Goal: Task Accomplishment & Management: Manage account settings

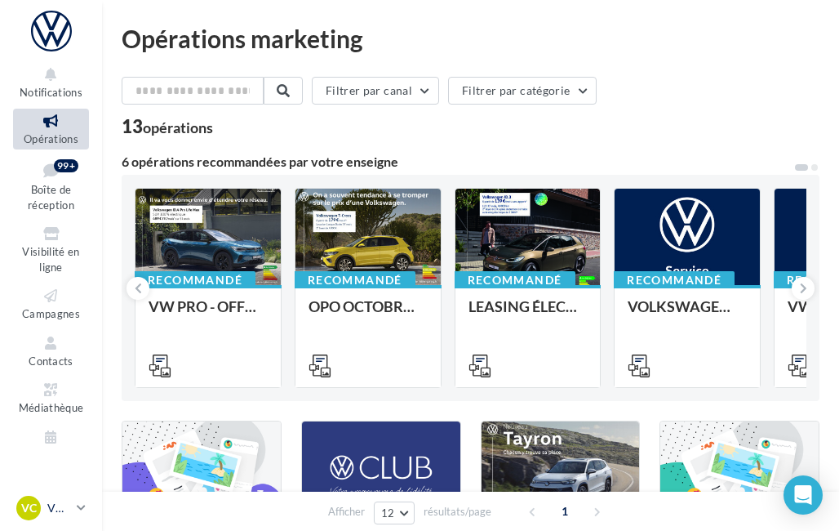
click at [71, 496] on link "VC VW CHAMPLAN vw-cha-ale" at bounding box center [51, 507] width 76 height 31
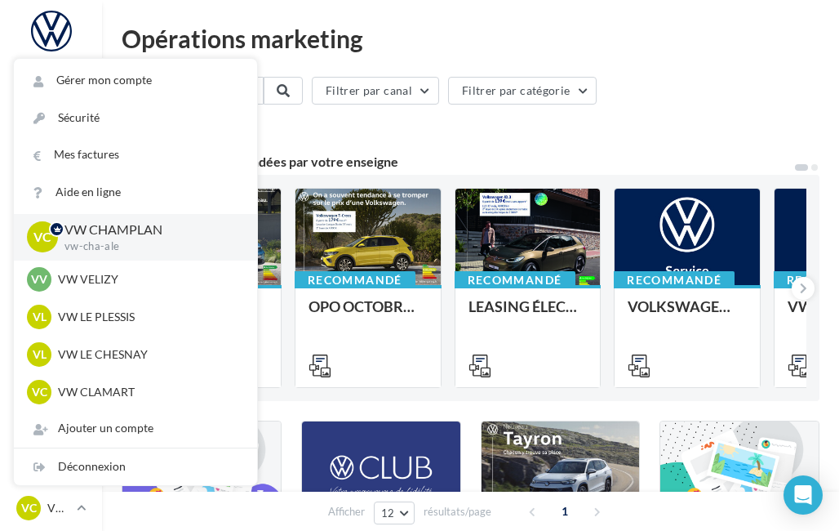
click at [638, 98] on div "Filtrer par canal Filtrer par catégorie" at bounding box center [471, 94] width 698 height 34
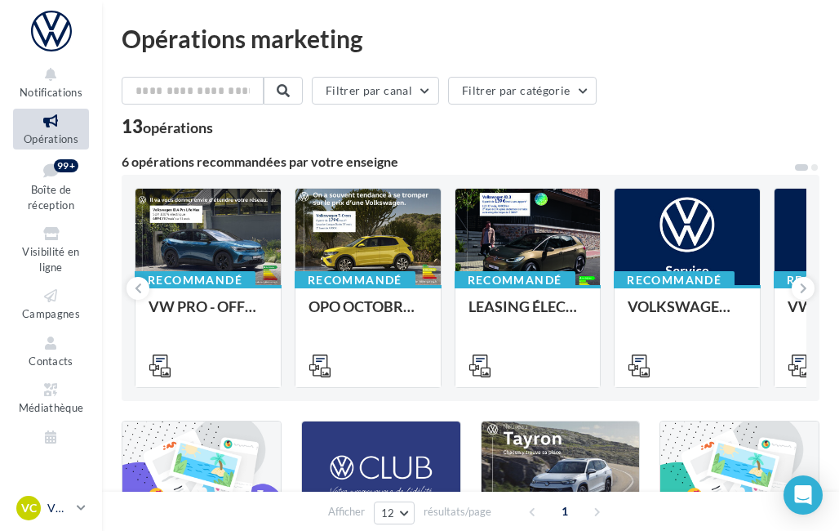
click at [52, 493] on link "VC VW CHAMPLAN vw-cha-ale" at bounding box center [51, 507] width 76 height 31
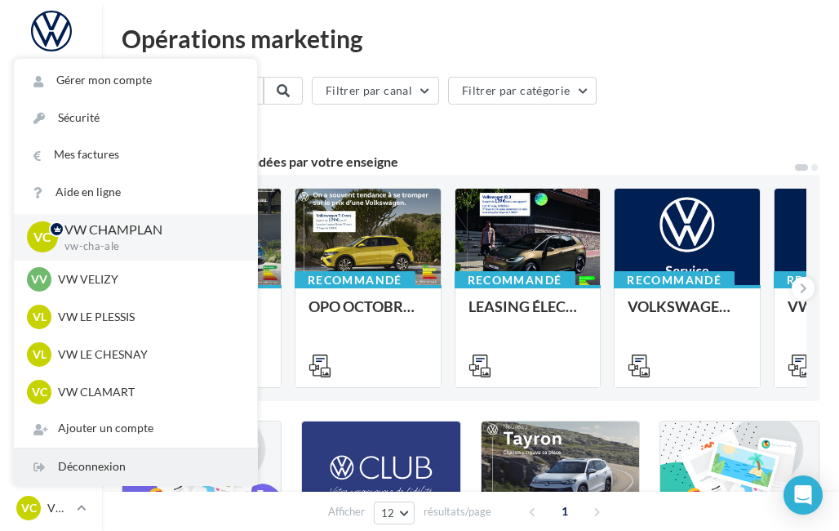
click at [72, 453] on div "Déconnexion" at bounding box center [135, 466] width 243 height 37
